Goal: Task Accomplishment & Management: Use online tool/utility

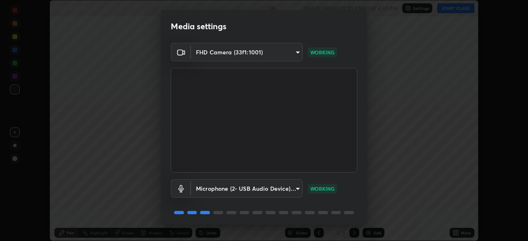
scroll to position [29, 0]
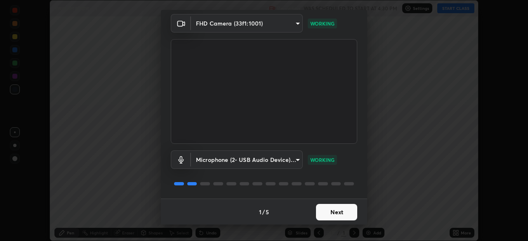
click at [333, 217] on button "Next" at bounding box center [336, 212] width 41 height 17
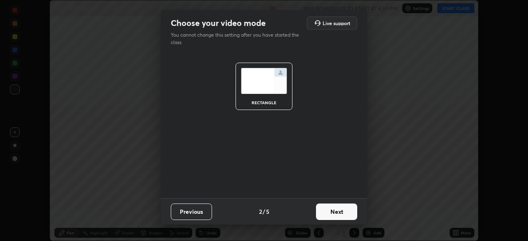
click at [336, 217] on button "Next" at bounding box center [336, 212] width 41 height 17
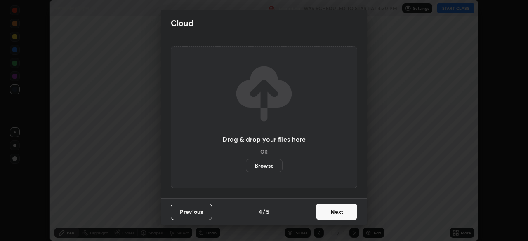
click at [337, 215] on button "Next" at bounding box center [336, 212] width 41 height 17
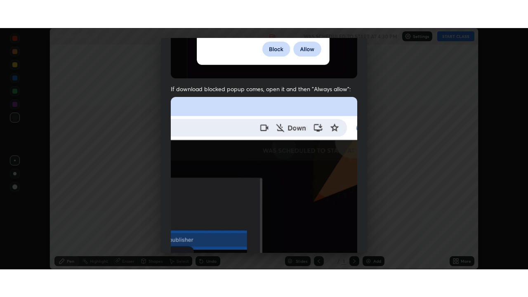
scroll to position [197, 0]
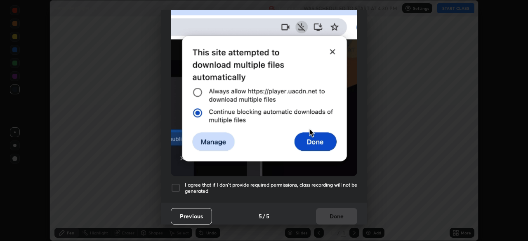
click at [247, 189] on h5 "I agree that if I don't provide required permissions, class recording will not …" at bounding box center [271, 188] width 172 height 13
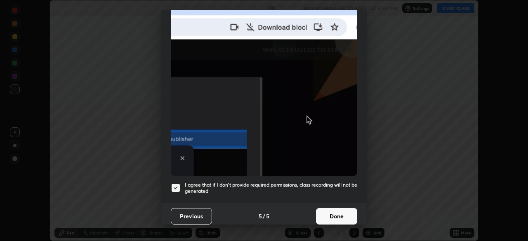
click at [333, 213] on button "Done" at bounding box center [336, 216] width 41 height 17
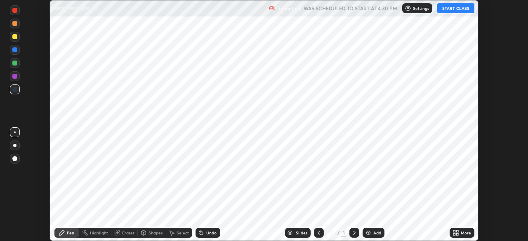
click at [371, 234] on div "Add" at bounding box center [374, 233] width 22 height 10
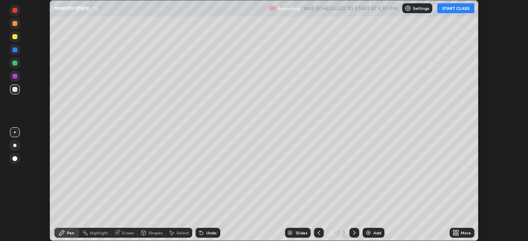
click at [457, 232] on icon at bounding box center [457, 232] width 2 height 2
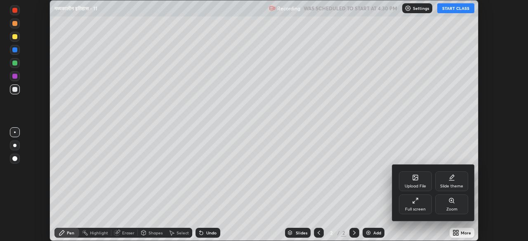
click at [421, 208] on div "Full screen" at bounding box center [415, 210] width 21 height 4
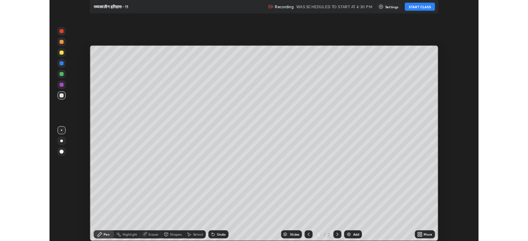
scroll to position [297, 528]
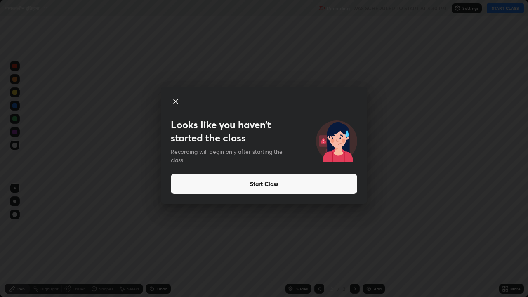
click at [261, 187] on button "Start Class" at bounding box center [264, 184] width 187 height 20
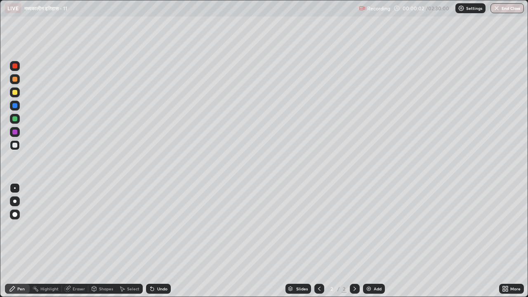
click at [15, 145] on div at bounding box center [14, 145] width 5 height 5
click at [18, 217] on div at bounding box center [15, 215] width 10 height 10
click at [16, 119] on div at bounding box center [14, 118] width 5 height 5
click at [15, 93] on div at bounding box center [14, 92] width 5 height 5
click at [352, 241] on div at bounding box center [355, 289] width 10 height 10
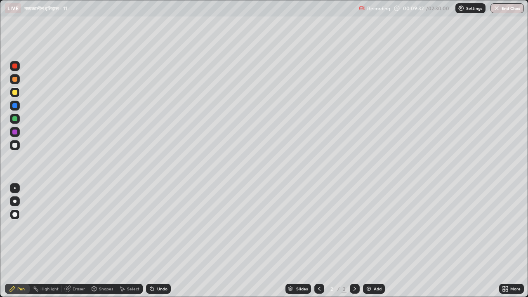
click at [367, 241] on img at bounding box center [369, 289] width 7 height 7
click at [15, 146] on div at bounding box center [14, 145] width 5 height 5
click at [367, 241] on img at bounding box center [369, 289] width 7 height 7
click at [16, 121] on div at bounding box center [14, 118] width 5 height 5
click at [355, 241] on icon at bounding box center [355, 289] width 7 height 7
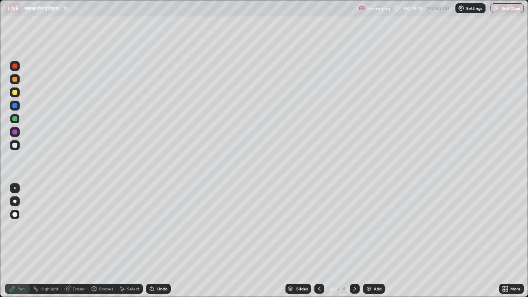
click at [366, 241] on img at bounding box center [369, 289] width 7 height 7
click at [17, 145] on div at bounding box center [14, 145] width 5 height 5
click at [367, 241] on img at bounding box center [369, 289] width 7 height 7
click at [319, 241] on icon at bounding box center [319, 289] width 7 height 7
click at [369, 241] on img at bounding box center [369, 289] width 7 height 7
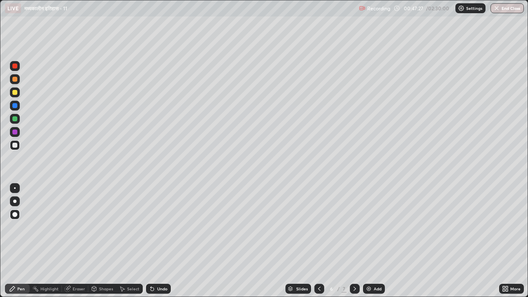
click at [17, 148] on div at bounding box center [15, 145] width 10 height 10
click at [15, 119] on div at bounding box center [14, 118] width 5 height 5
click at [369, 241] on img at bounding box center [369, 289] width 7 height 7
click at [16, 215] on div at bounding box center [14, 214] width 5 height 5
click at [15, 146] on div at bounding box center [14, 145] width 5 height 5
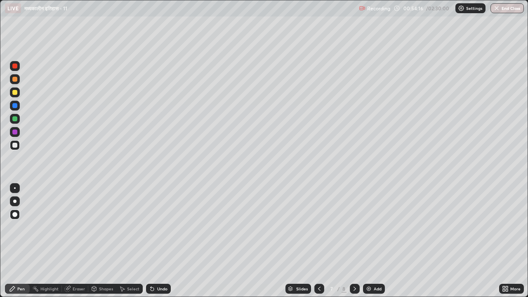
click at [314, 241] on div at bounding box center [319, 289] width 10 height 10
click at [354, 241] on icon at bounding box center [355, 289] width 7 height 7
click at [318, 241] on icon at bounding box center [319, 289] width 2 height 4
click at [355, 241] on icon at bounding box center [355, 289] width 2 height 4
click at [354, 241] on icon at bounding box center [355, 289] width 7 height 7
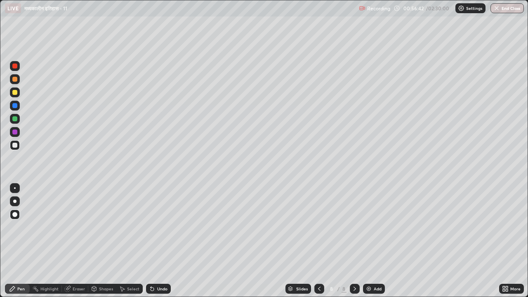
click at [316, 241] on icon at bounding box center [319, 289] width 7 height 7
click at [76, 241] on div "Eraser" at bounding box center [79, 289] width 12 height 4
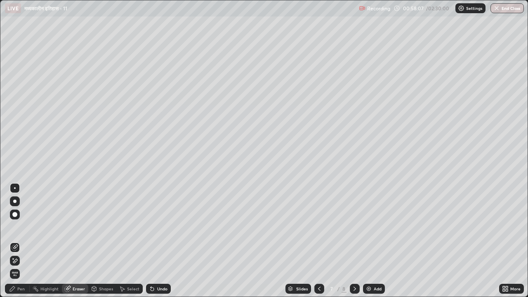
click at [17, 241] on div "Pen" at bounding box center [17, 289] width 25 height 10
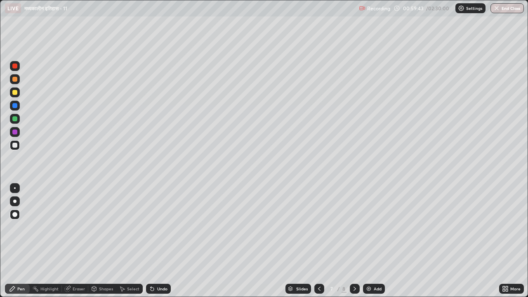
click at [354, 241] on icon at bounding box center [355, 289] width 7 height 7
click at [355, 241] on icon at bounding box center [355, 289] width 7 height 7
click at [370, 241] on img at bounding box center [369, 289] width 7 height 7
click at [368, 241] on img at bounding box center [369, 289] width 7 height 7
click at [73, 241] on div "Eraser" at bounding box center [79, 289] width 12 height 4
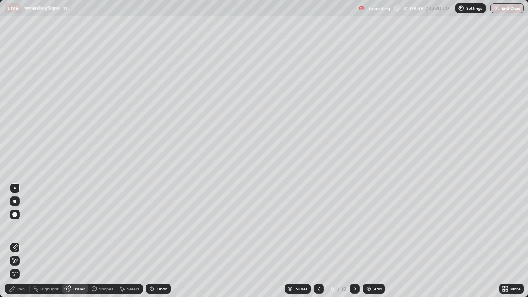
click at [21, 241] on div "Pen" at bounding box center [20, 289] width 7 height 4
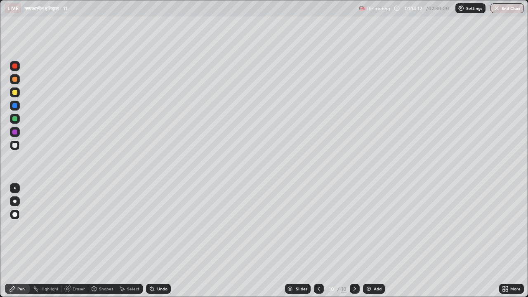
click at [368, 241] on img at bounding box center [369, 289] width 7 height 7
click at [17, 93] on div at bounding box center [14, 92] width 5 height 5
click at [354, 241] on icon at bounding box center [355, 289] width 2 height 4
click at [368, 241] on img at bounding box center [369, 289] width 7 height 7
click at [81, 241] on div "Eraser" at bounding box center [79, 289] width 12 height 4
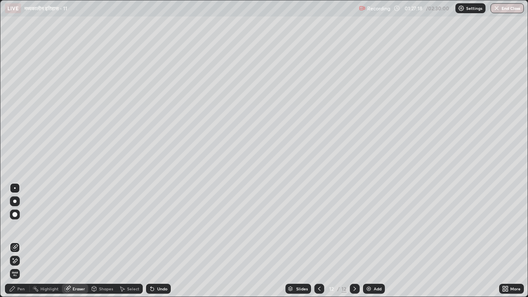
click at [24, 241] on div "Pen" at bounding box center [20, 289] width 7 height 4
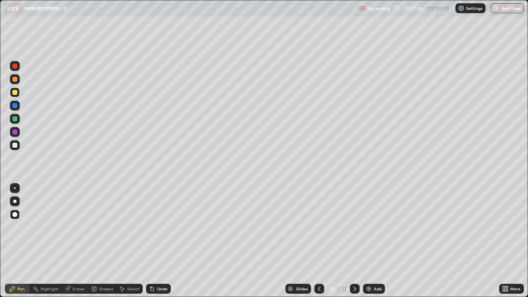
click at [16, 147] on div at bounding box center [14, 145] width 5 height 5
click at [15, 120] on div at bounding box center [14, 118] width 5 height 5
click at [76, 241] on div "Eraser" at bounding box center [79, 289] width 12 height 4
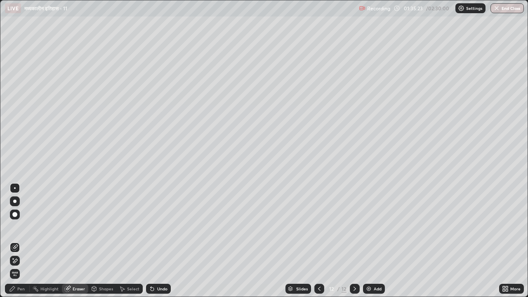
click at [21, 241] on div "Pen" at bounding box center [20, 289] width 7 height 4
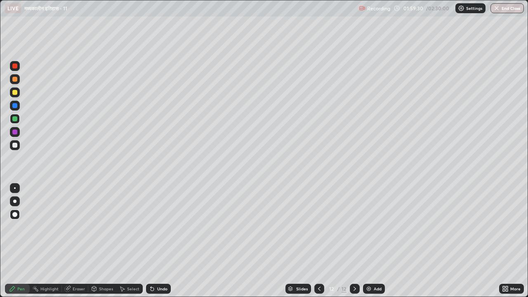
click at [506, 6] on button "End Class" at bounding box center [507, 8] width 33 height 10
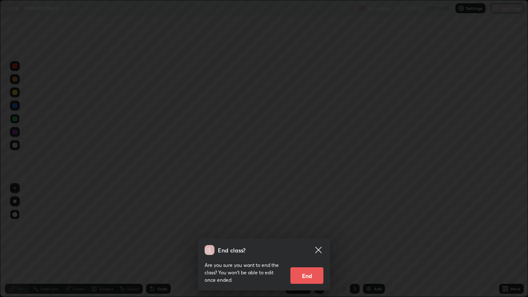
click at [316, 241] on button "End" at bounding box center [307, 275] width 33 height 17
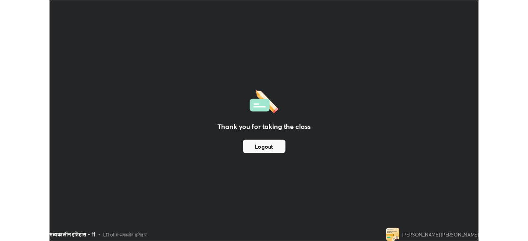
scroll to position [41026, 40740]
